Goal: Information Seeking & Learning: Learn about a topic

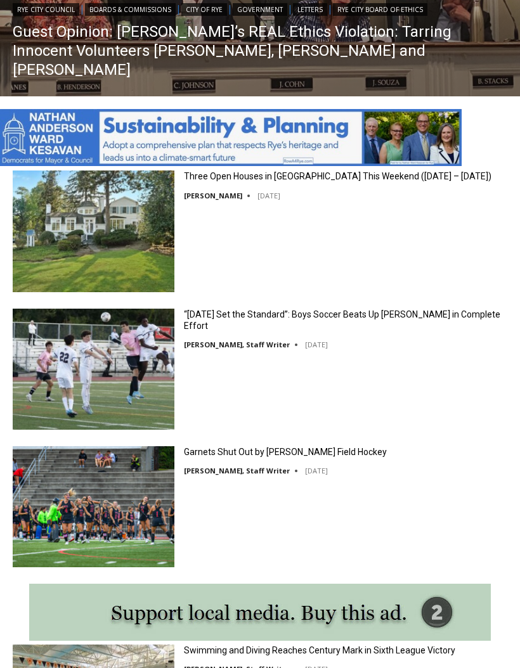
scroll to position [1206, 0]
click at [205, 455] on link "Garnets Shut Out by [PERSON_NAME] Field Hockey" at bounding box center [285, 451] width 203 height 11
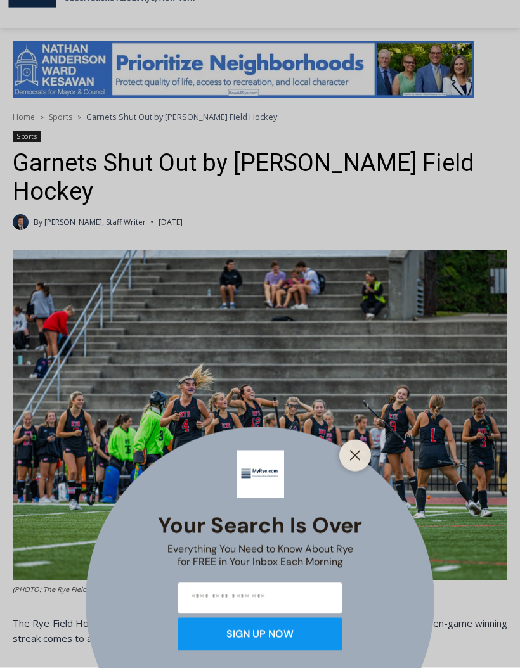
scroll to position [263, 0]
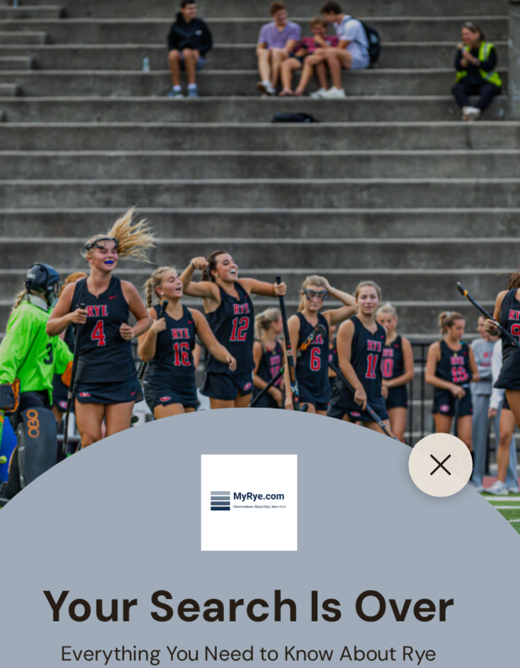
click at [349, 450] on icon "Close" at bounding box center [354, 455] width 11 height 11
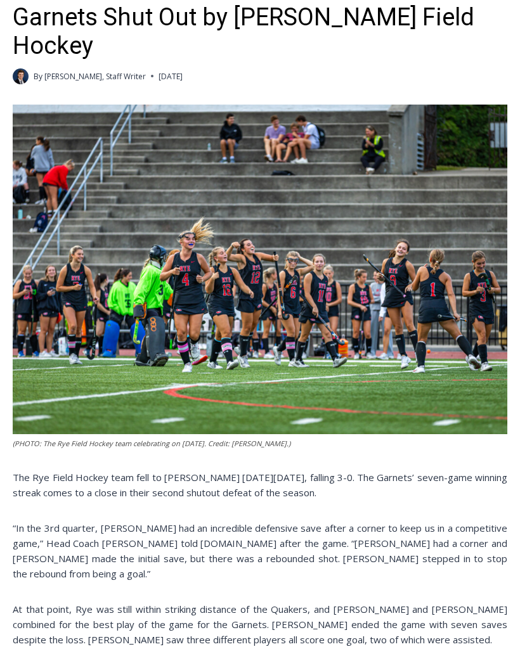
scroll to position [373, 0]
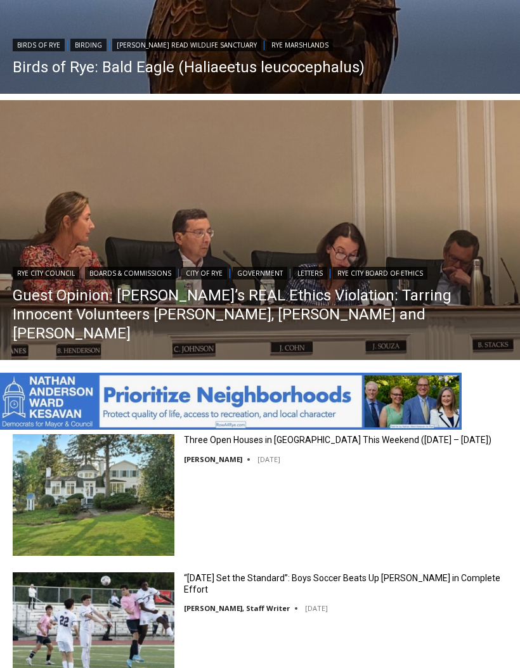
scroll to position [942, 0]
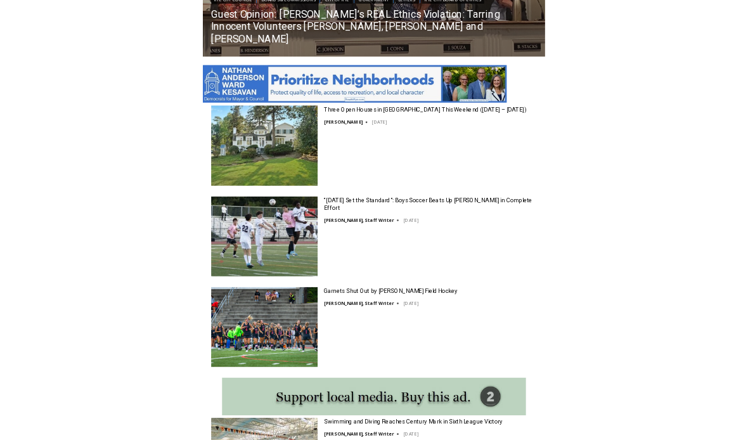
scroll to position [687, 0]
